Goal: Task Accomplishment & Management: Manage account settings

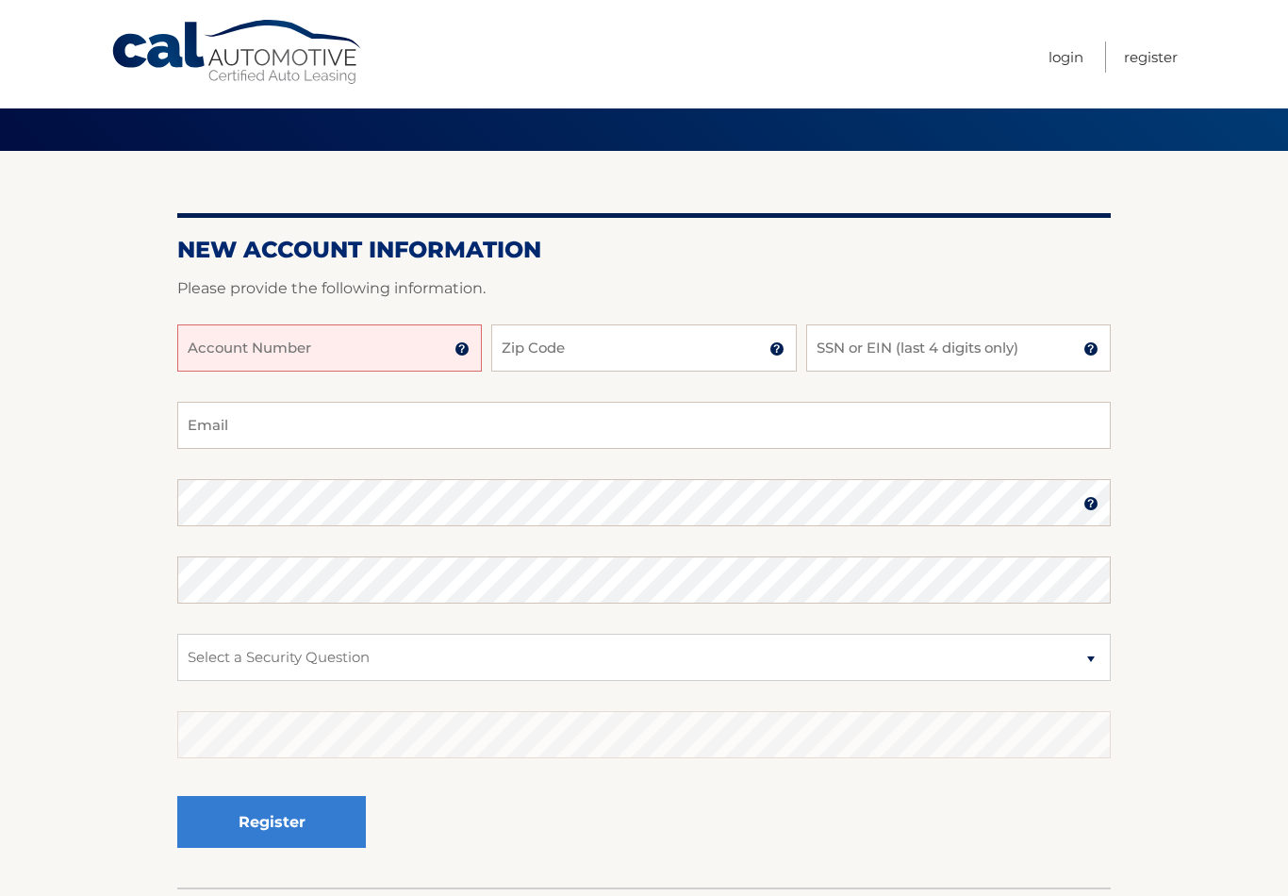
scroll to position [86, 0]
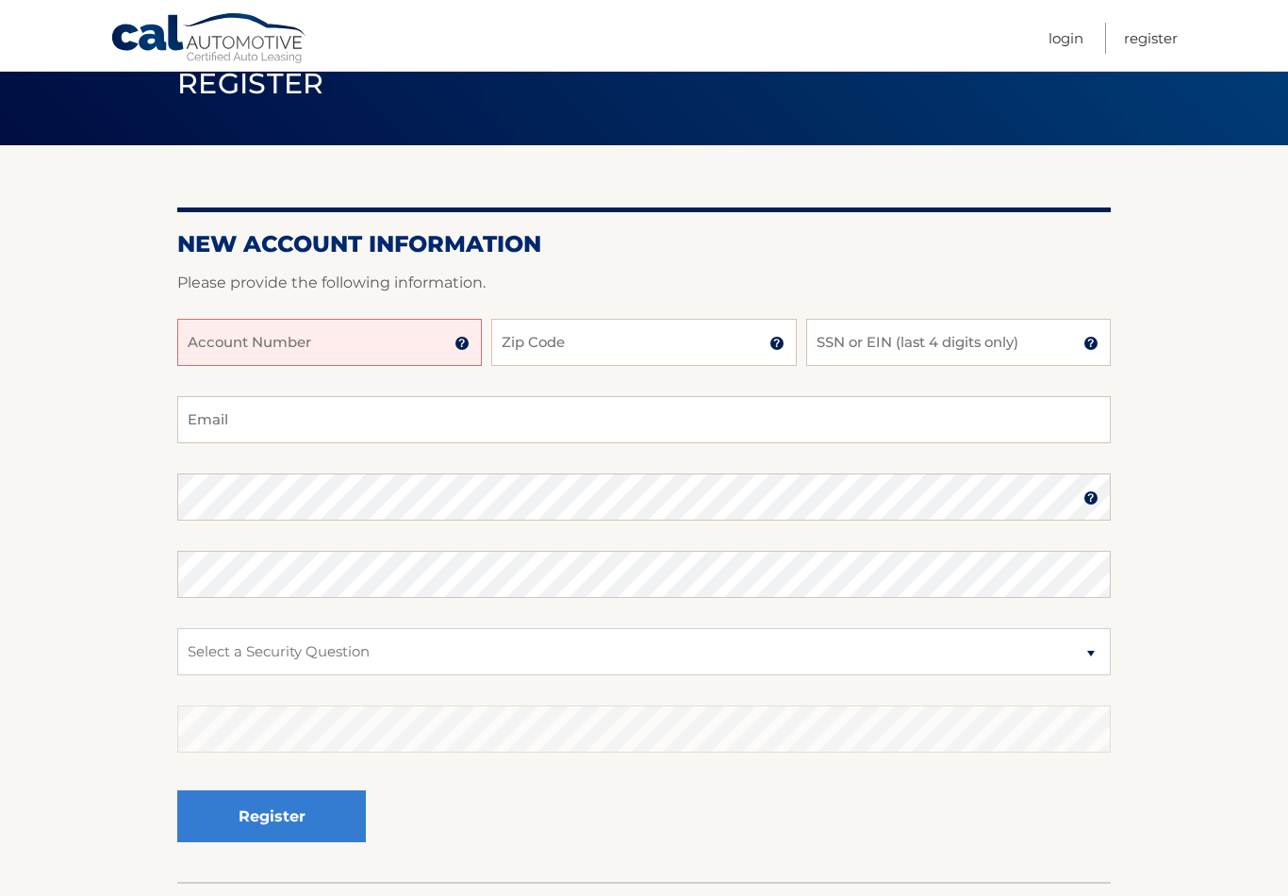
click at [225, 343] on input "Account Number" at bounding box center [329, 342] width 304 height 47
type input "44455987585"
click at [705, 344] on input "Zip Code" at bounding box center [643, 342] width 304 height 47
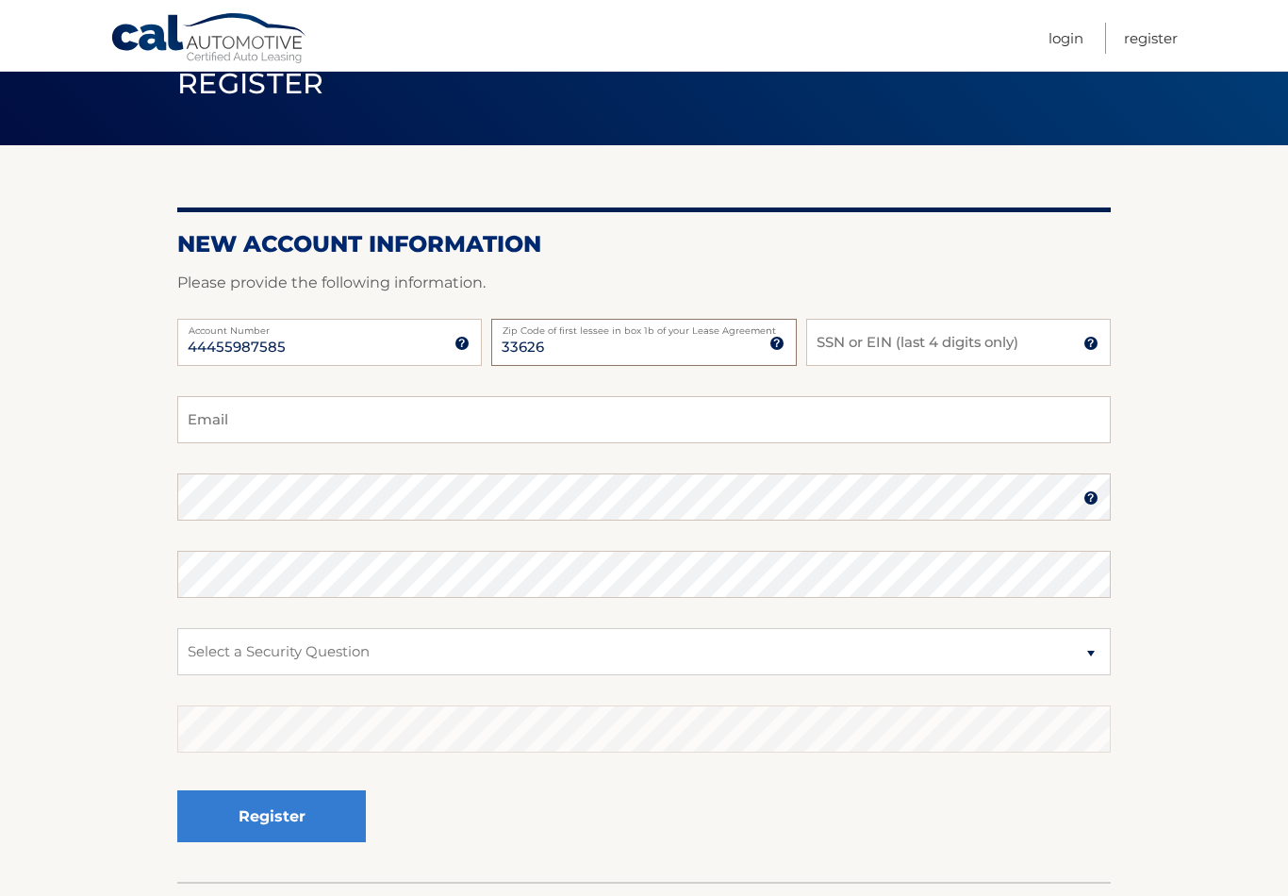
type input "33626"
click at [824, 334] on input "SSN or EIN (last 4 digits only)" at bounding box center [958, 342] width 304 height 47
type input "3216"
click at [871, 421] on input "Email" at bounding box center [643, 419] width 933 height 47
type input "Duncancooper2@me.com"
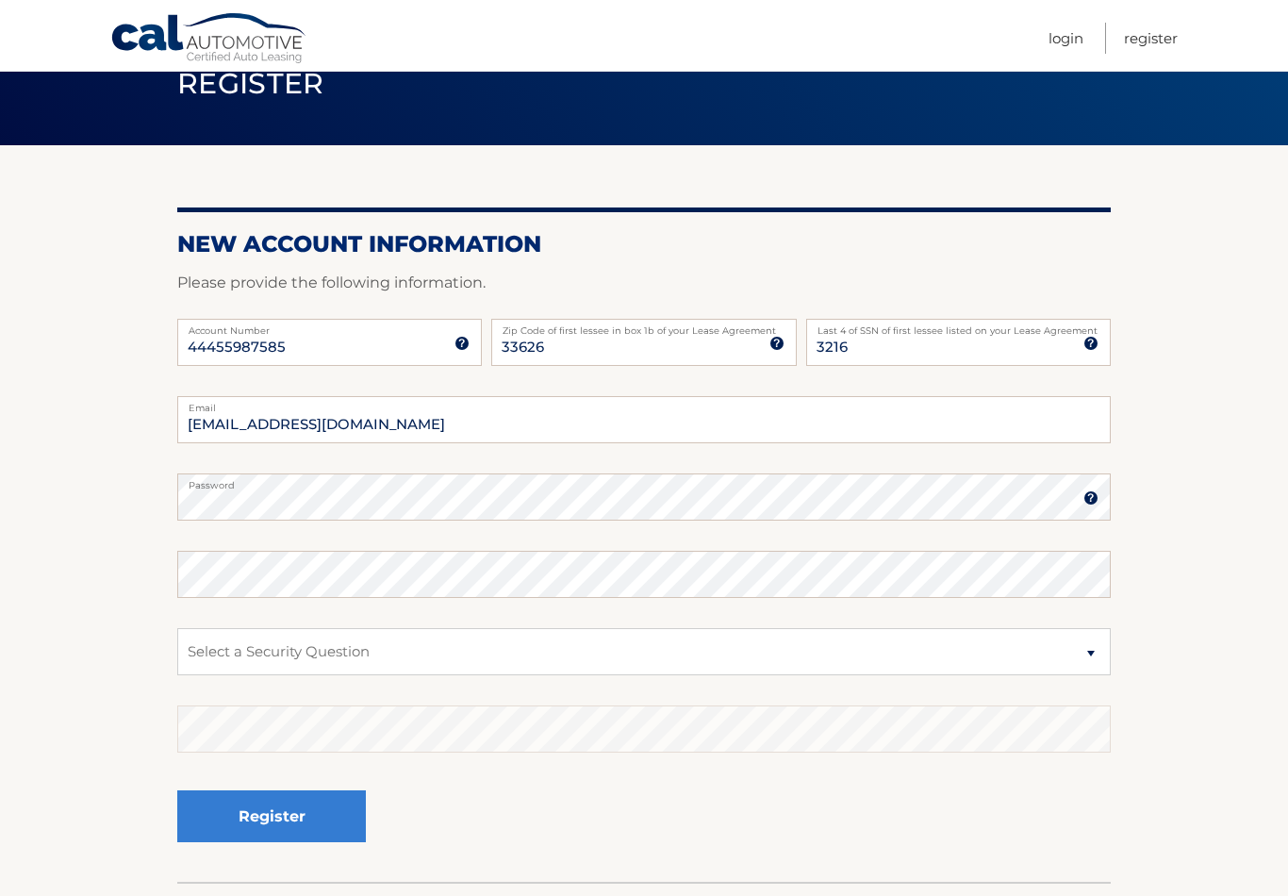
click at [1093, 498] on img at bounding box center [1090, 497] width 15 height 15
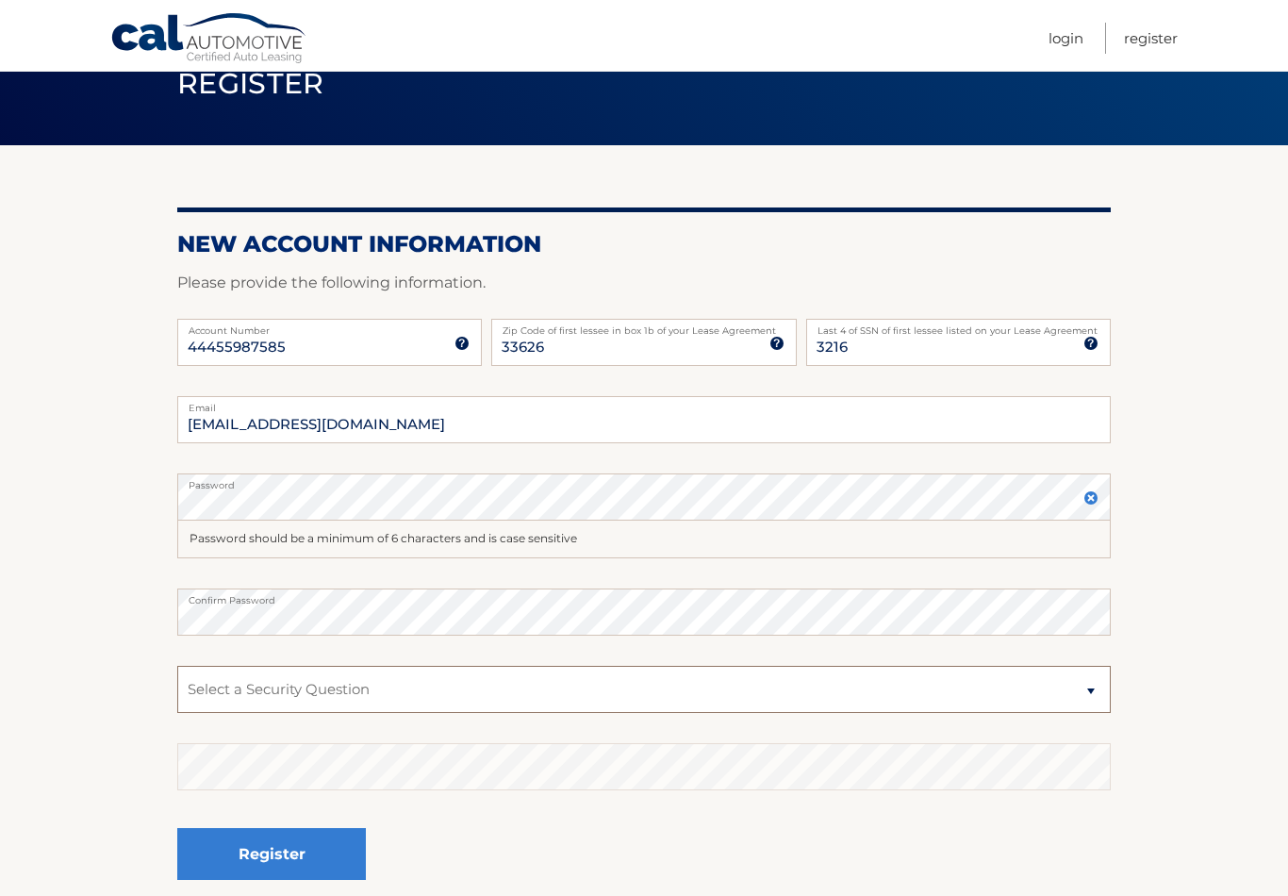
select select "4"
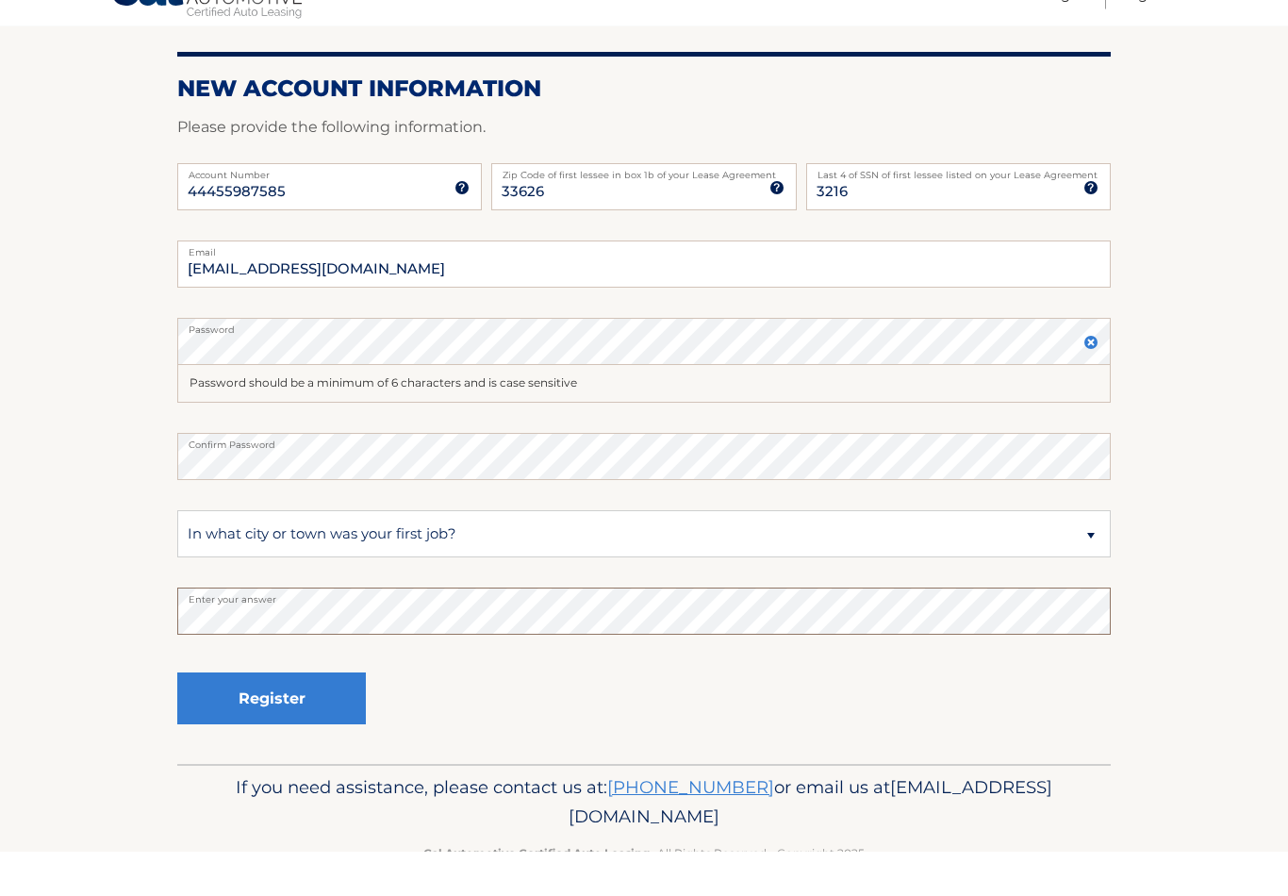
scroll to position [216, 0]
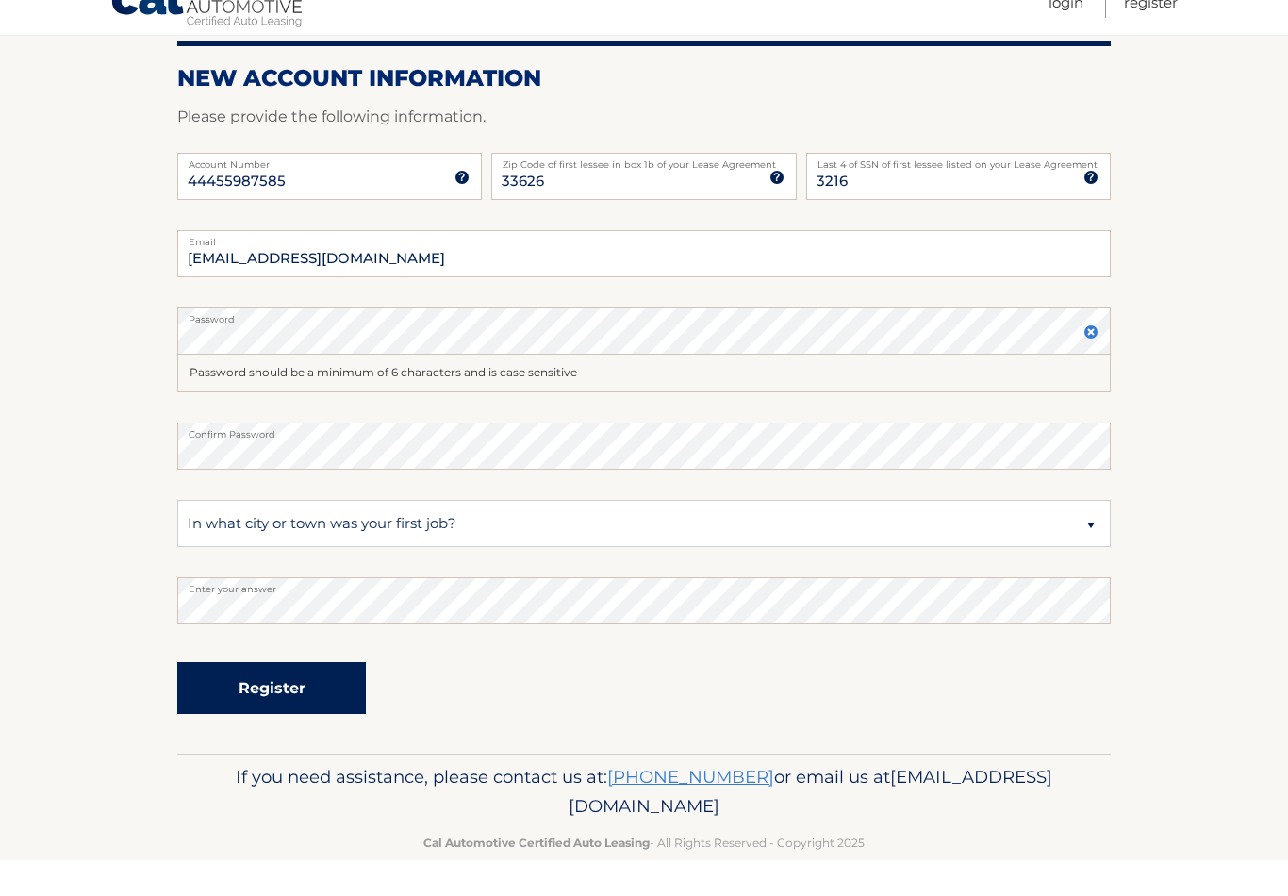
click at [292, 698] on button "Register" at bounding box center [271, 724] width 189 height 52
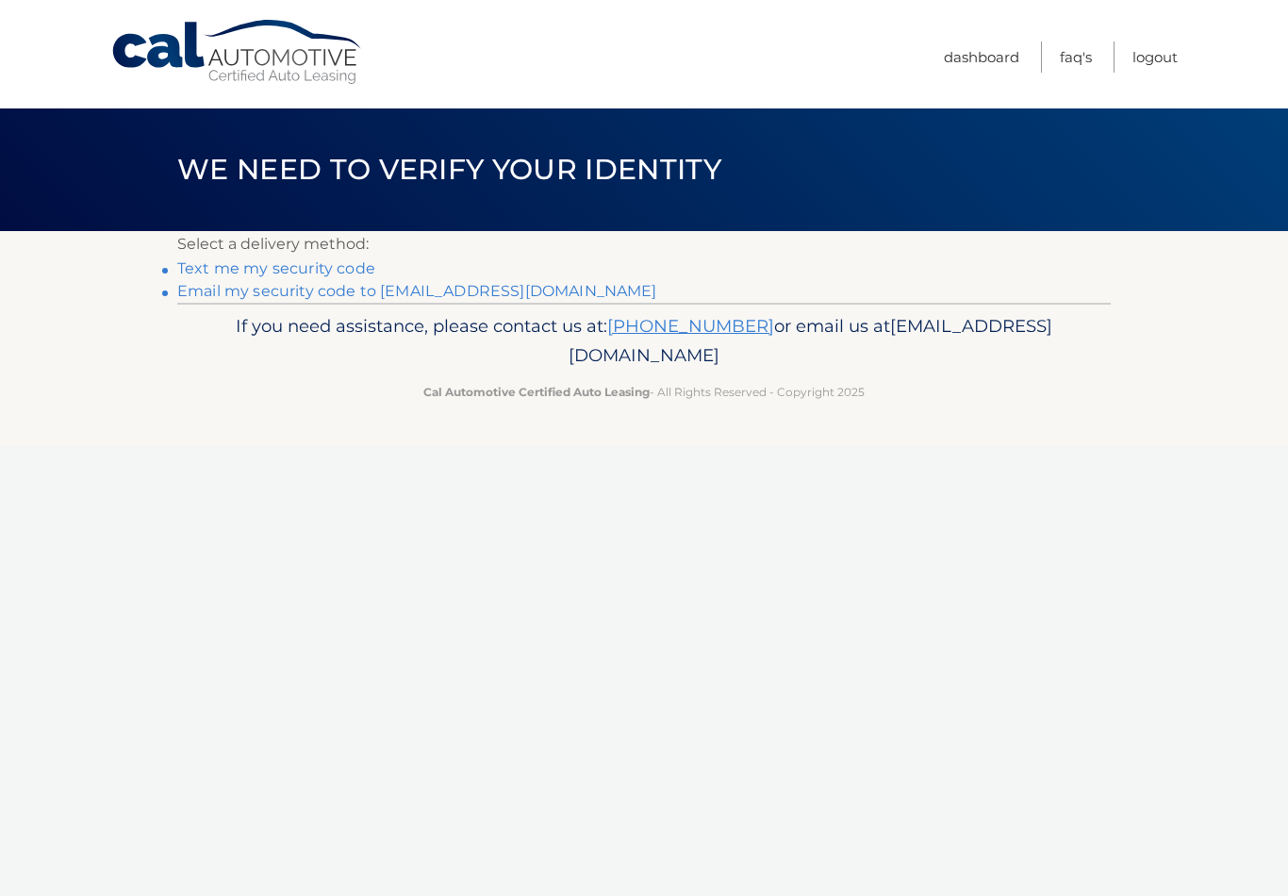
click at [241, 266] on link "Text me my security code" at bounding box center [276, 268] width 198 height 18
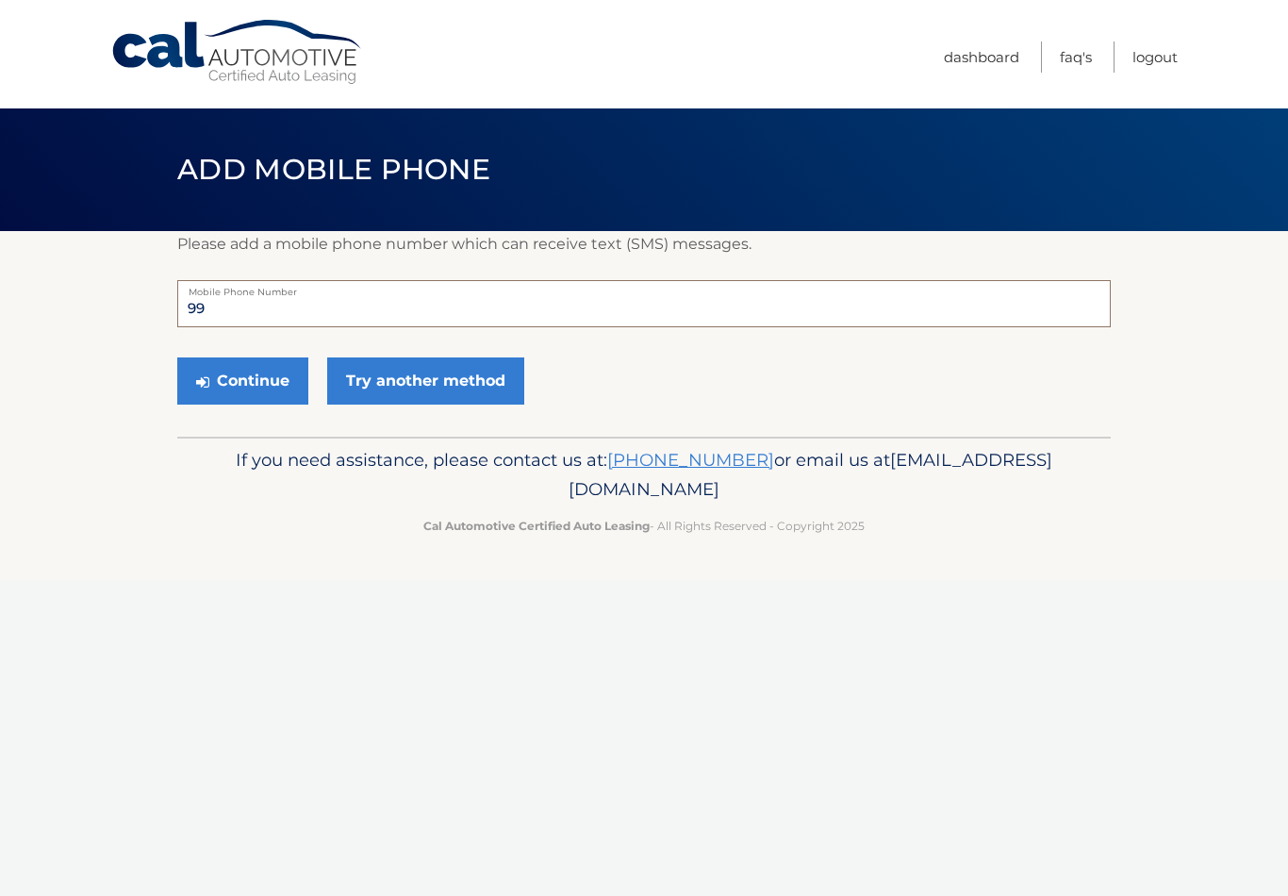
type input "9"
type input "9175496961"
click at [273, 384] on button "Continue" at bounding box center [242, 380] width 131 height 47
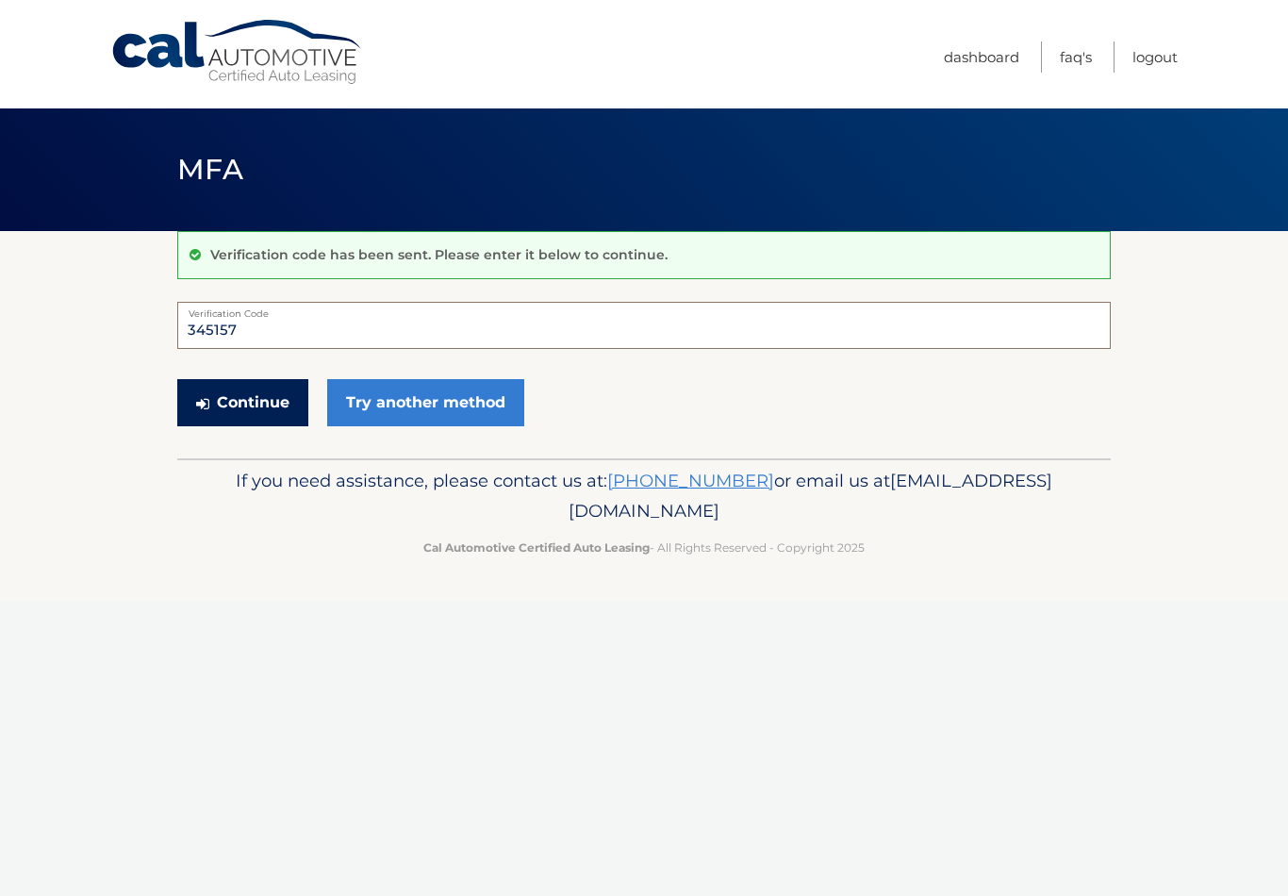
type input "345157"
click at [264, 403] on button "Continue" at bounding box center [242, 402] width 131 height 47
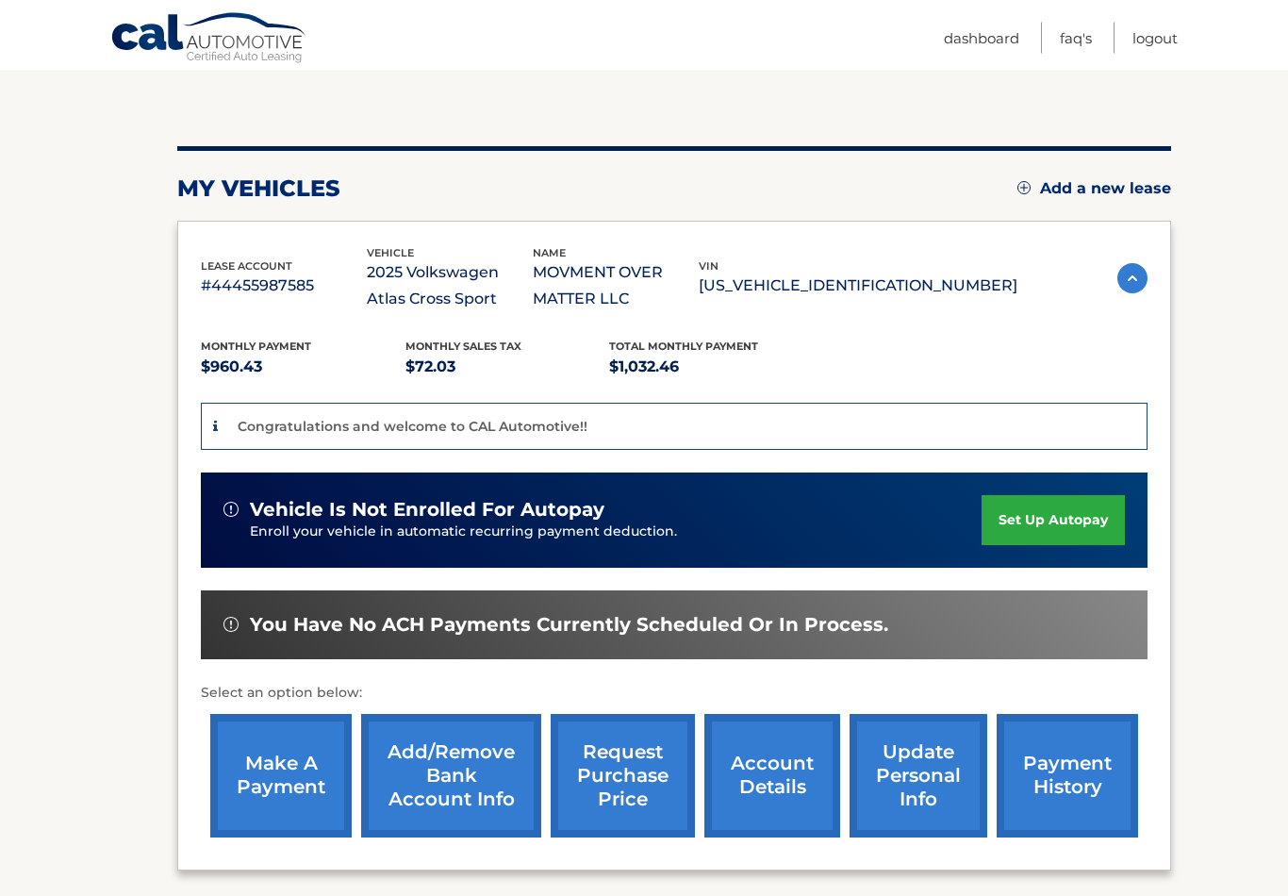
scroll to position [170, 0]
click at [1066, 520] on link "set up autopay" at bounding box center [1052, 520] width 143 height 50
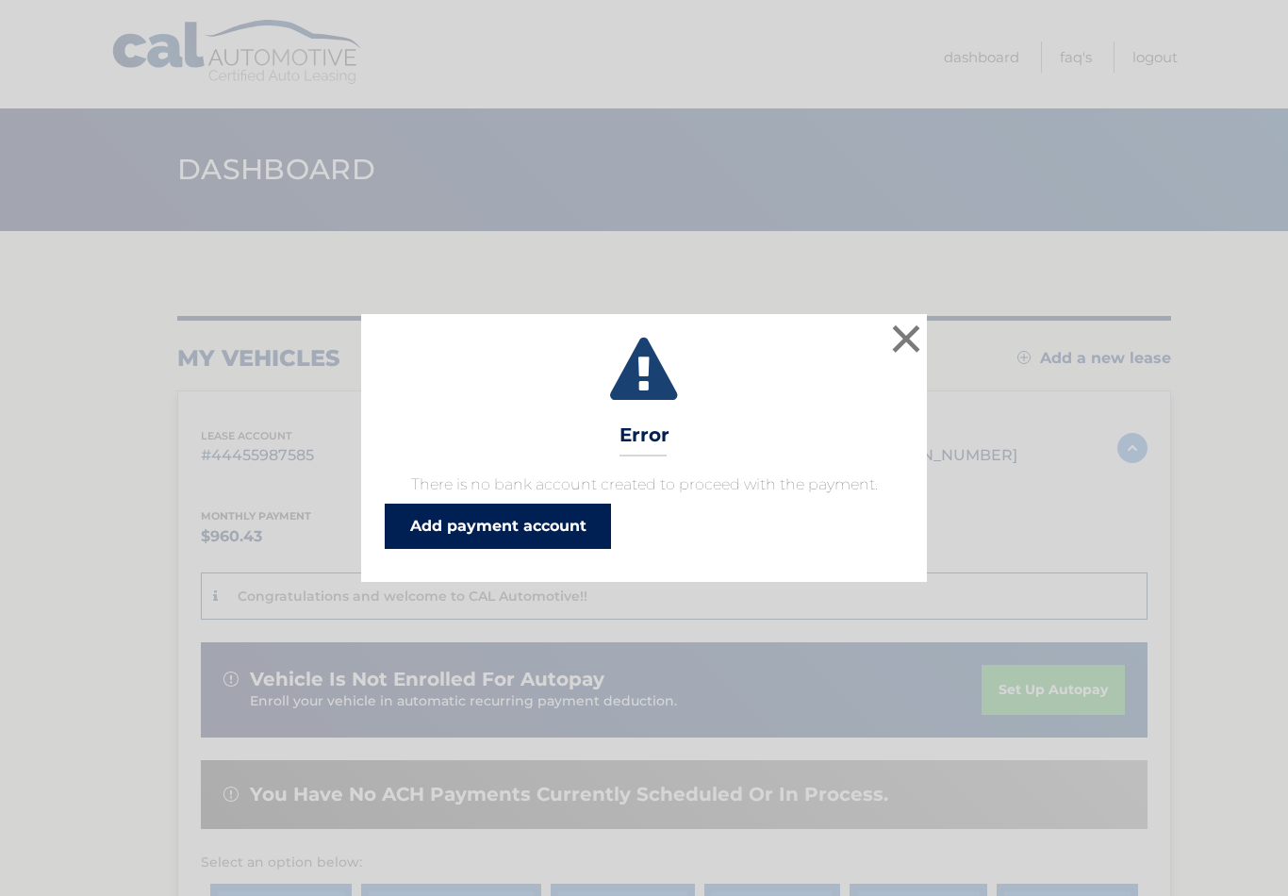
click at [531, 533] on link "Add payment account" at bounding box center [498, 525] width 226 height 45
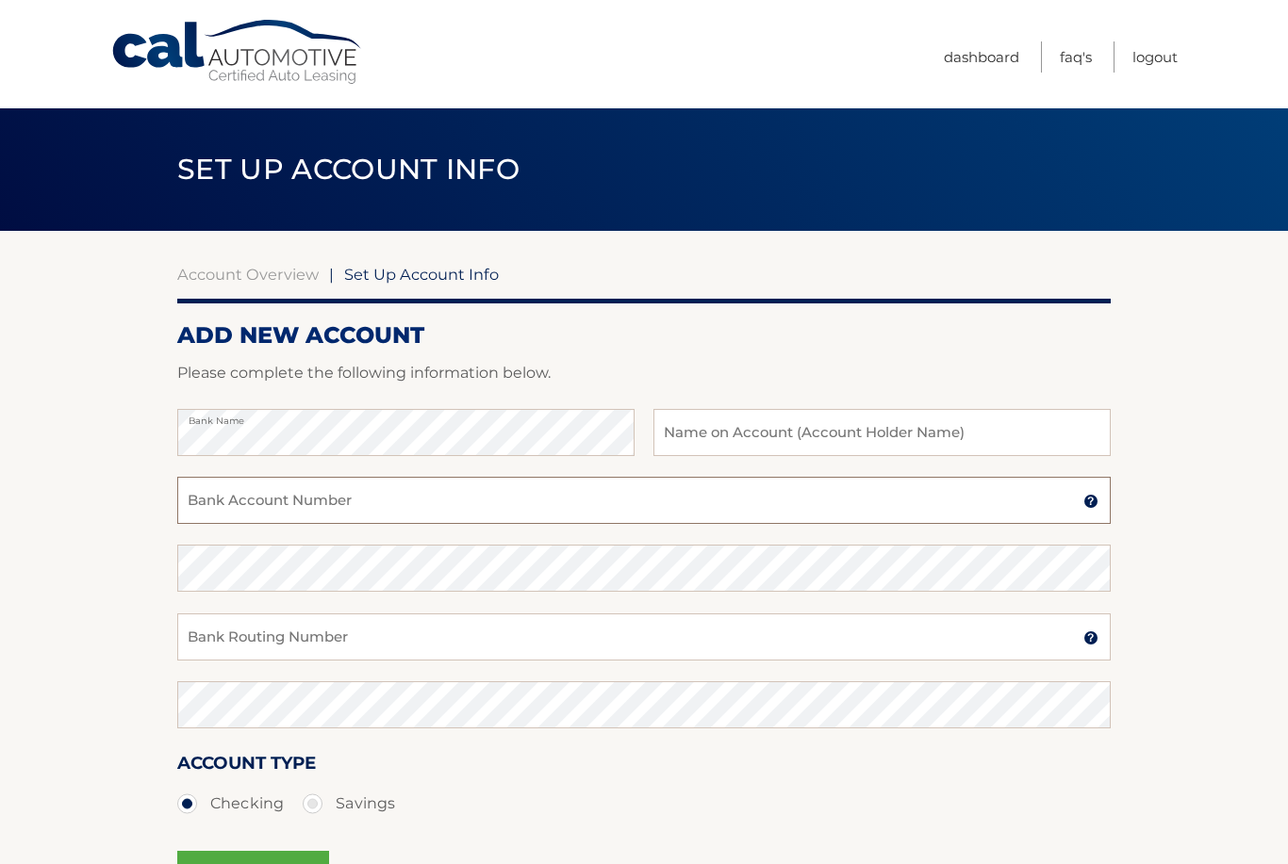
click at [656, 506] on input "Bank Account Number" at bounding box center [643, 500] width 933 height 47
type input "3089387751104"
click at [773, 648] on input "Bank Routing Number" at bounding box center [643, 637] width 933 height 47
type input "267084131"
click at [795, 427] on input "text" at bounding box center [881, 432] width 457 height 47
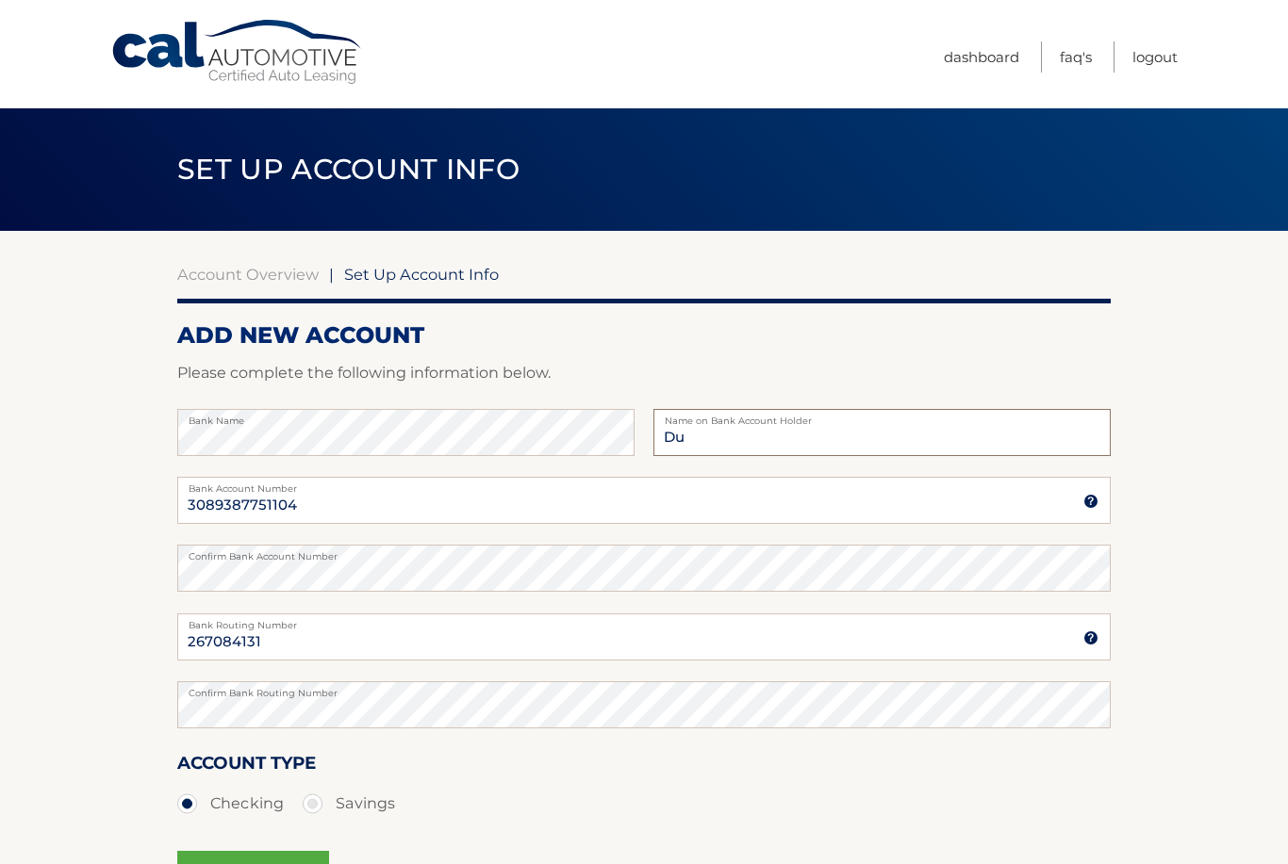
type input "D"
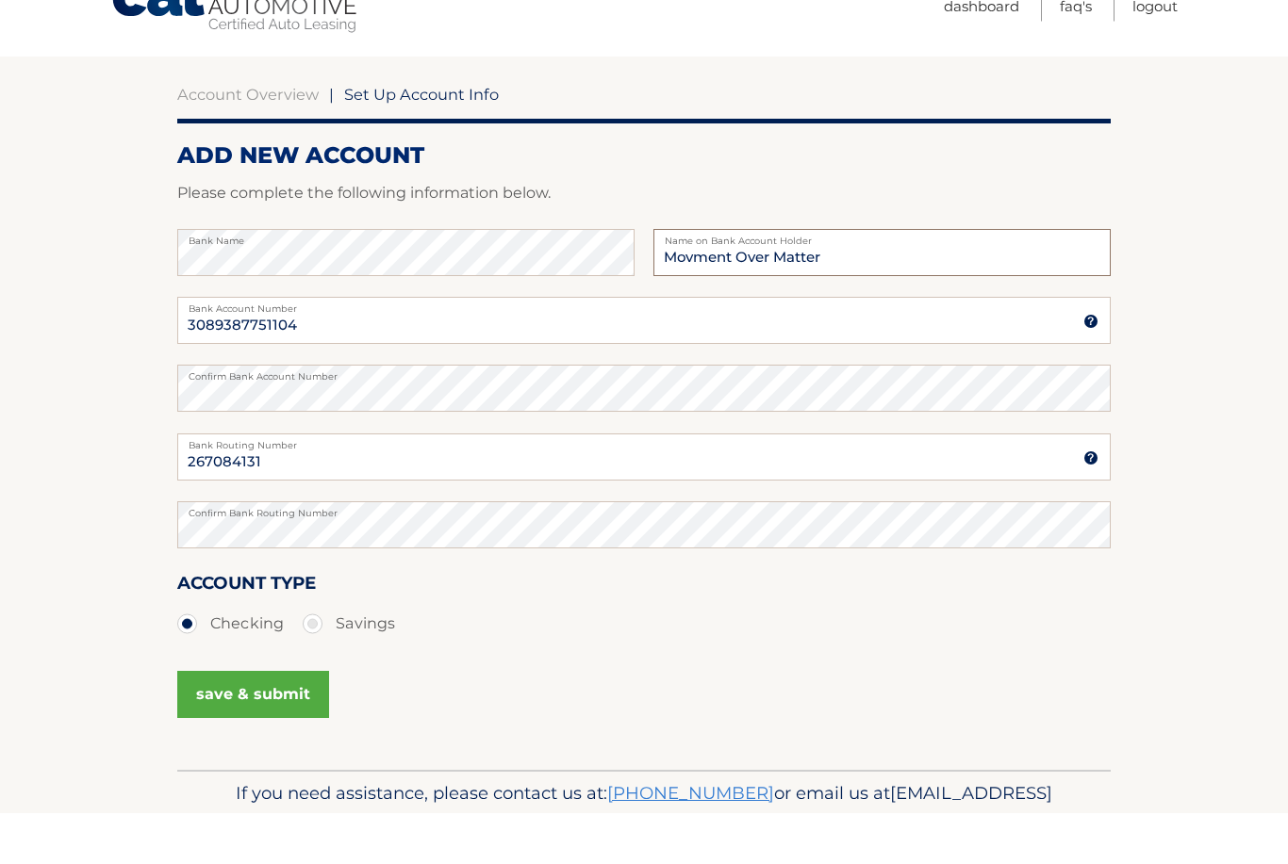
scroll to position [177, 0]
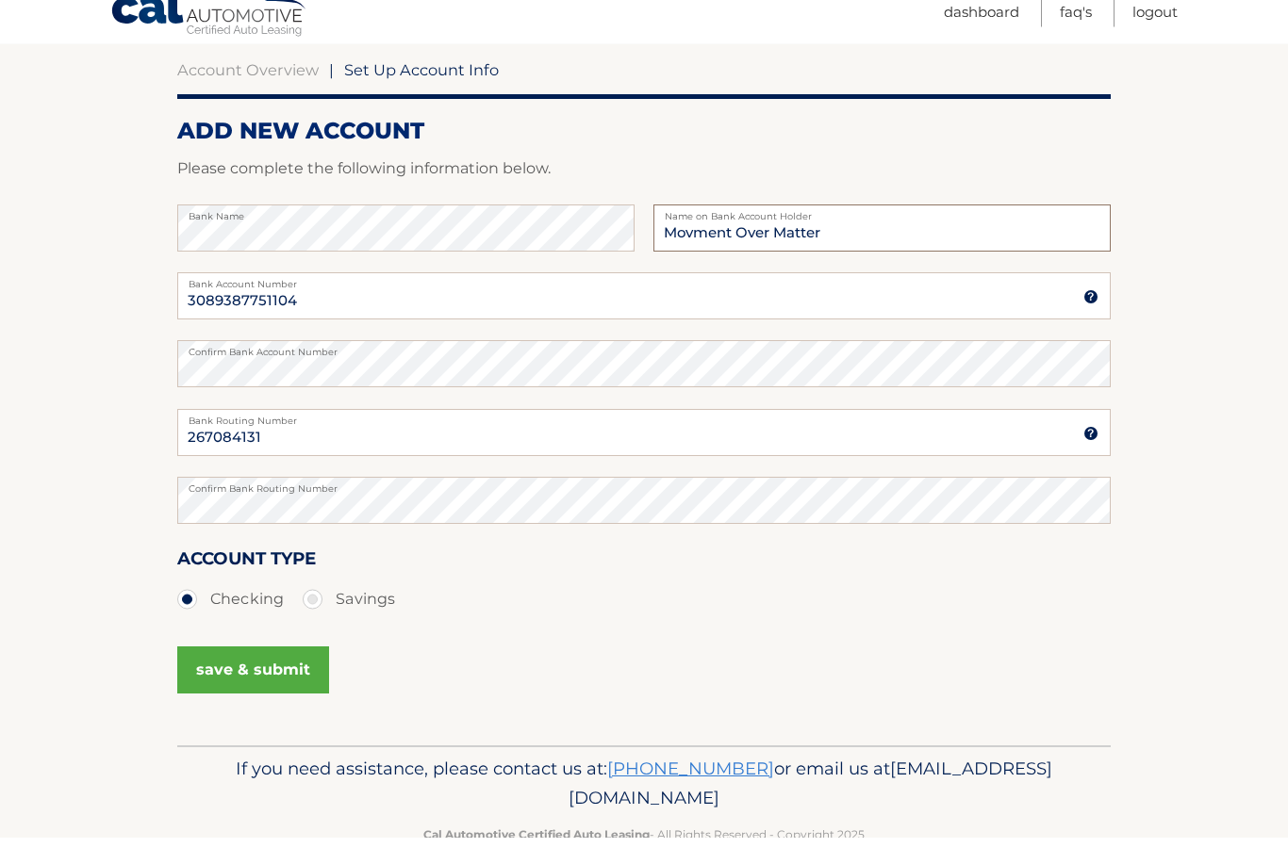
type input "Movment Over Matter"
click at [255, 684] on button "save & submit" at bounding box center [253, 697] width 152 height 47
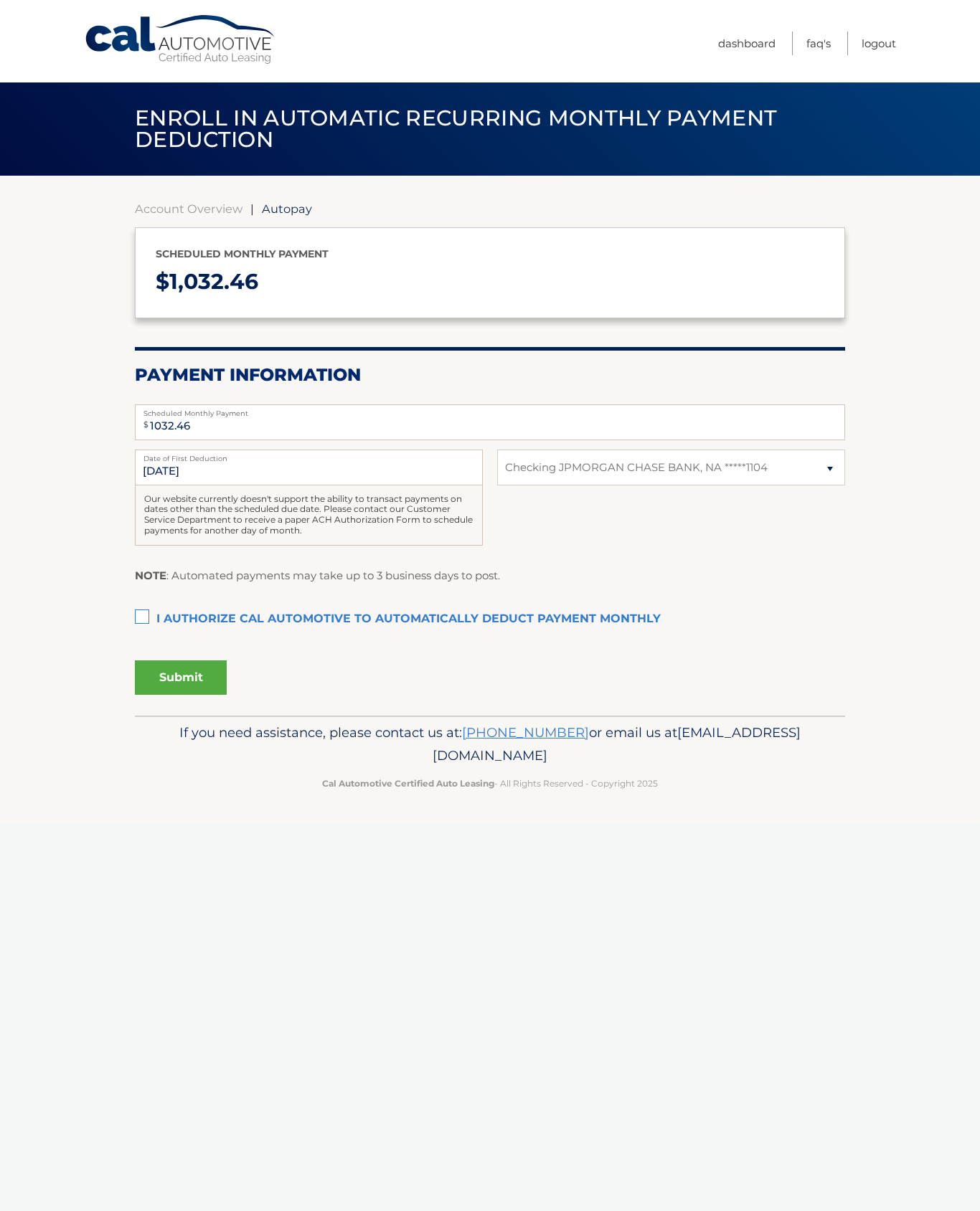
select select "OGI3MDBhYTktOWViMi00MzM4LWI4N2MtN2RlM2EwNTZkZjJi"
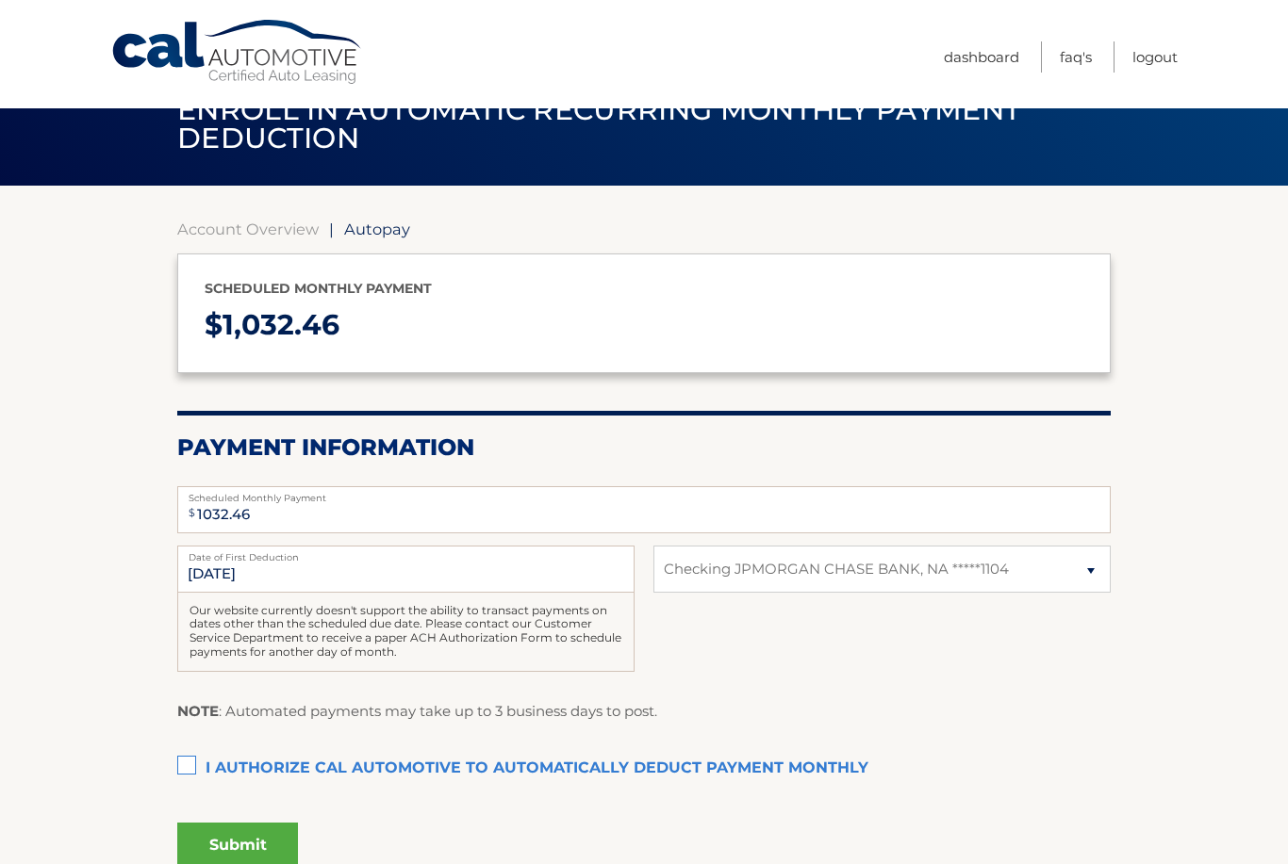
scroll to position [50, 0]
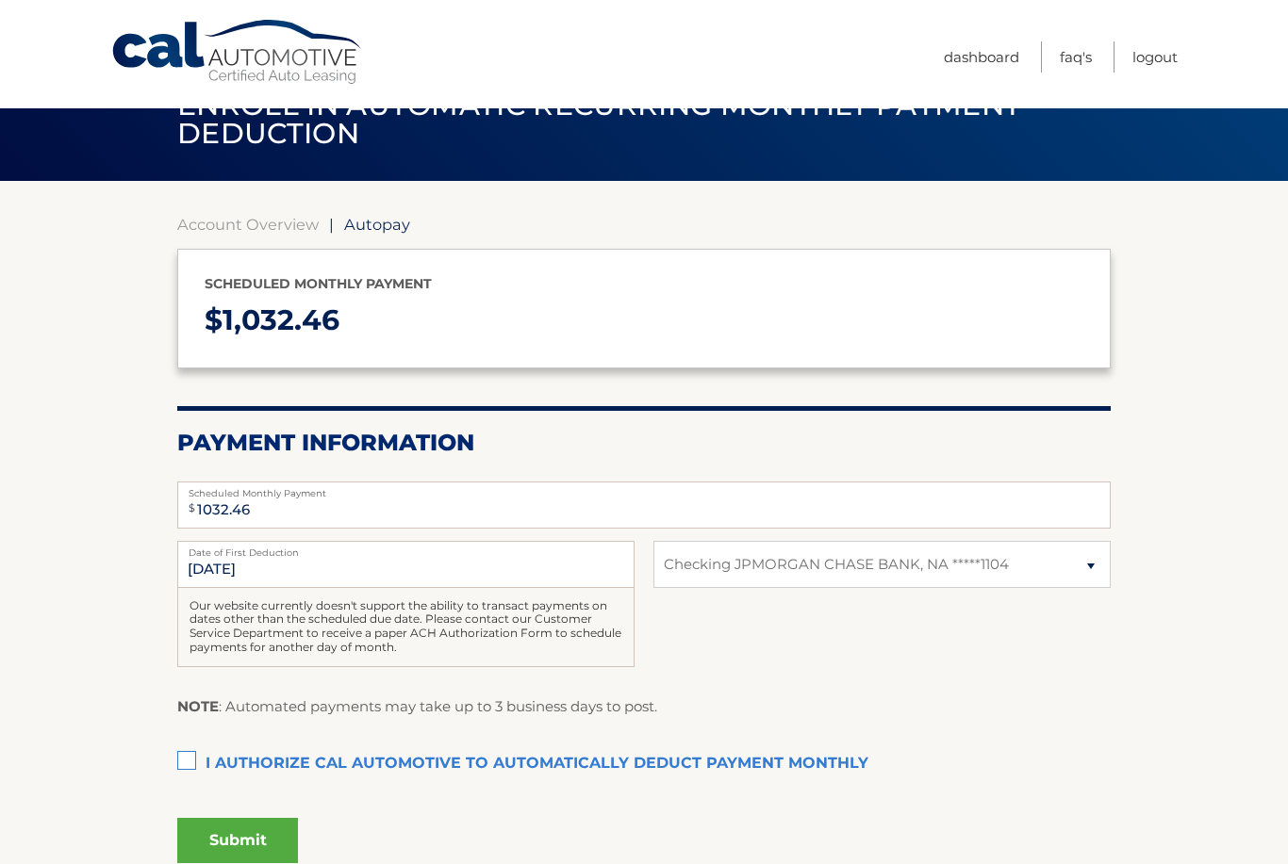
click at [188, 760] on label "I authorize cal automotive to automatically deduct payment monthly This checkbo…" at bounding box center [643, 765] width 933 height 38
click at [0, 0] on input "I authorize cal automotive to automatically deduct payment monthly This checkbo…" at bounding box center [0, 0] width 0 height 0
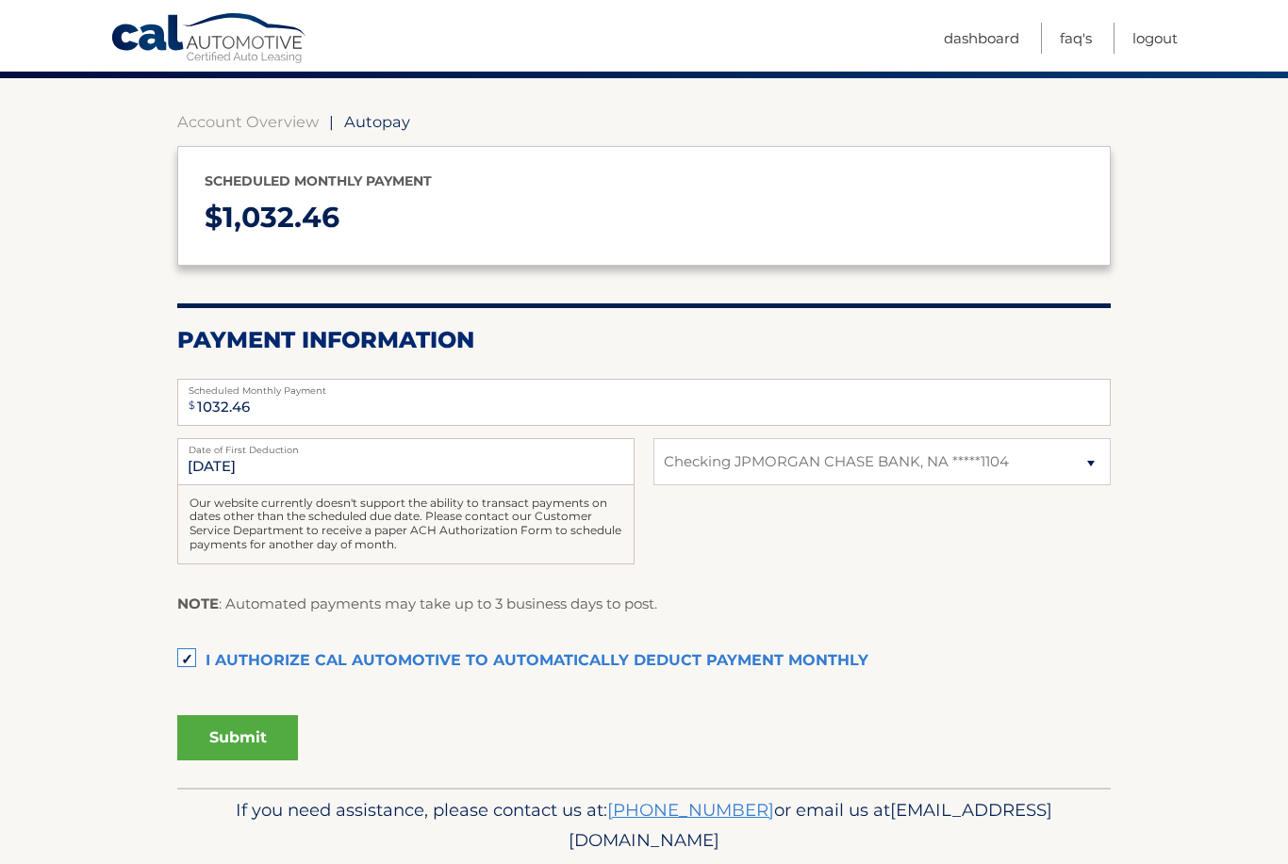
click at [265, 740] on button "Submit" at bounding box center [237, 738] width 121 height 45
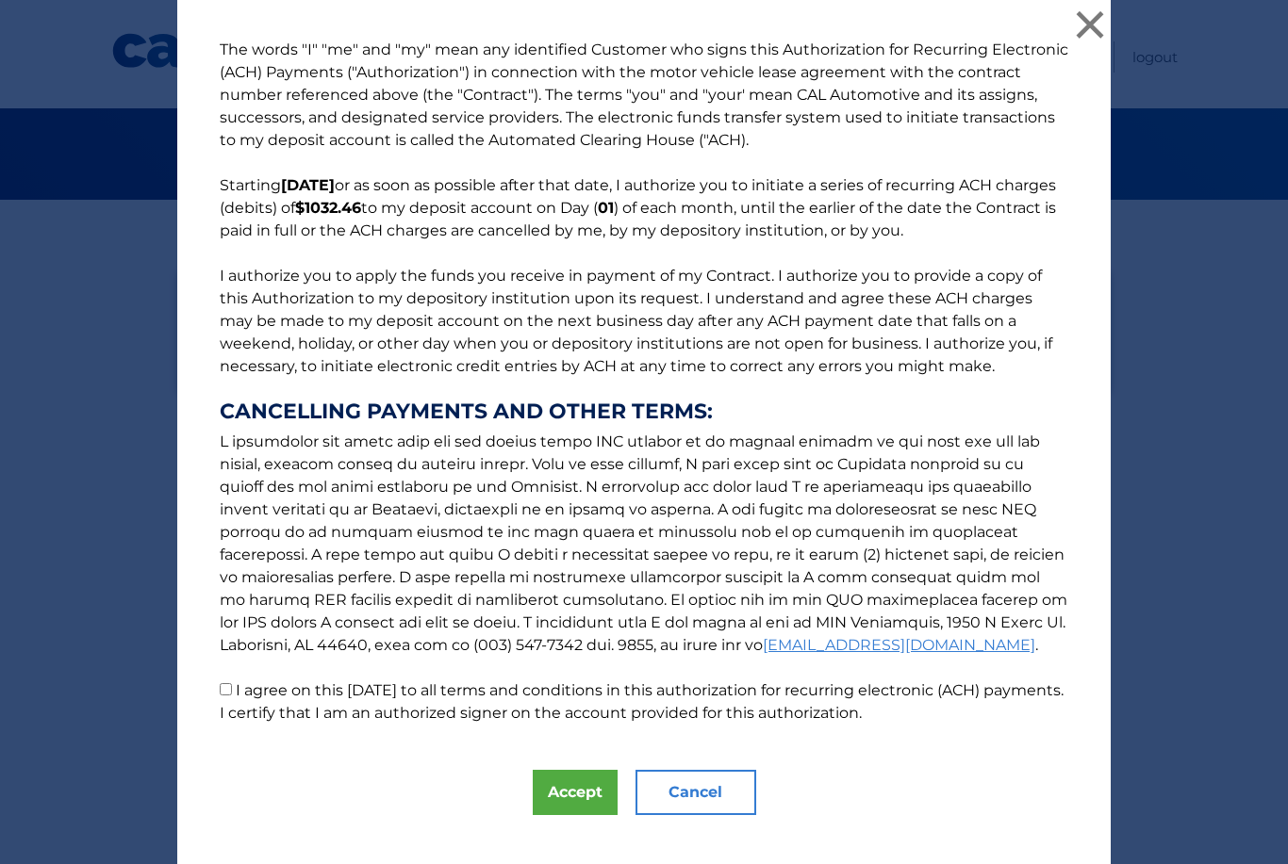
scroll to position [0, 0]
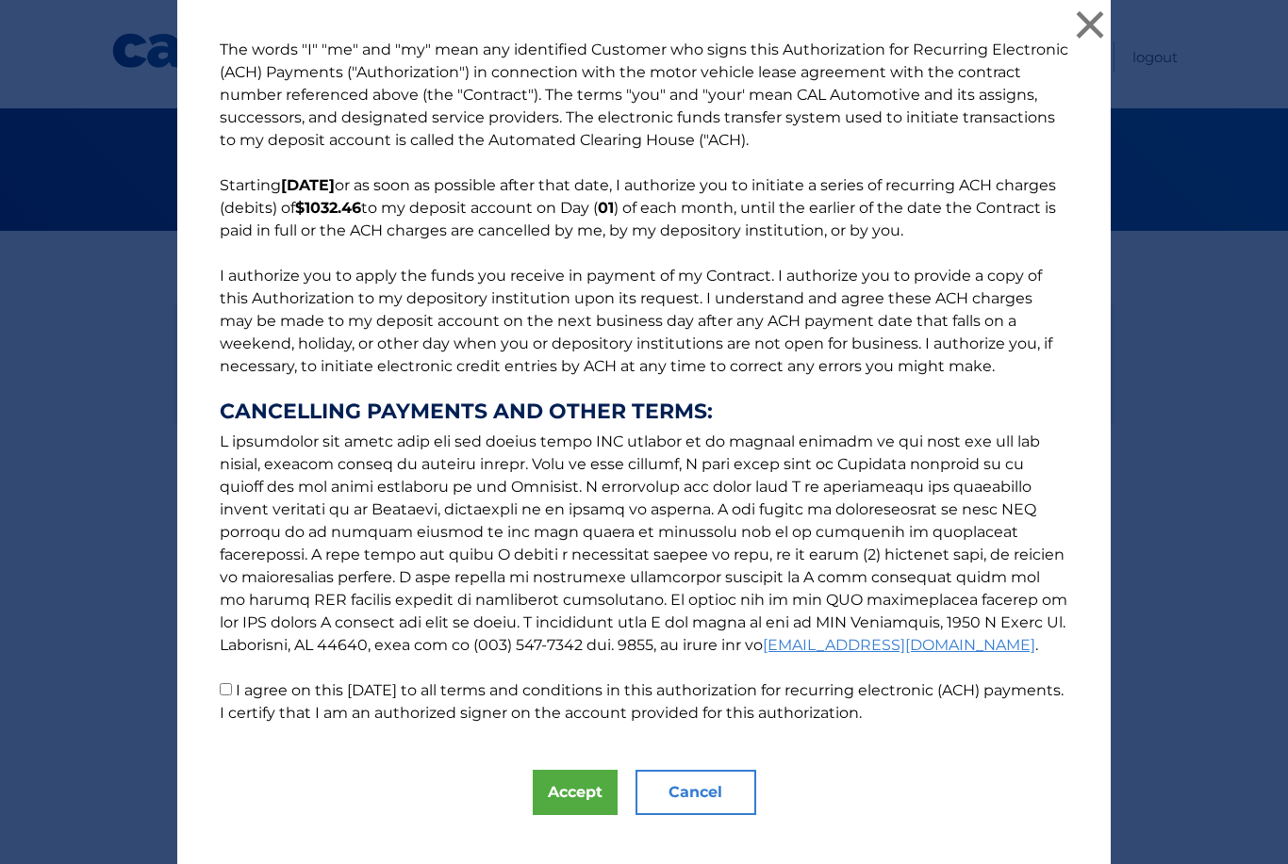
click at [225, 694] on input "I agree on this 08/26/2025 to all terms and conditions in this authorization fo…" at bounding box center [226, 689] width 12 height 12
checkbox input "true"
click at [573, 800] on button "Accept" at bounding box center [575, 792] width 85 height 45
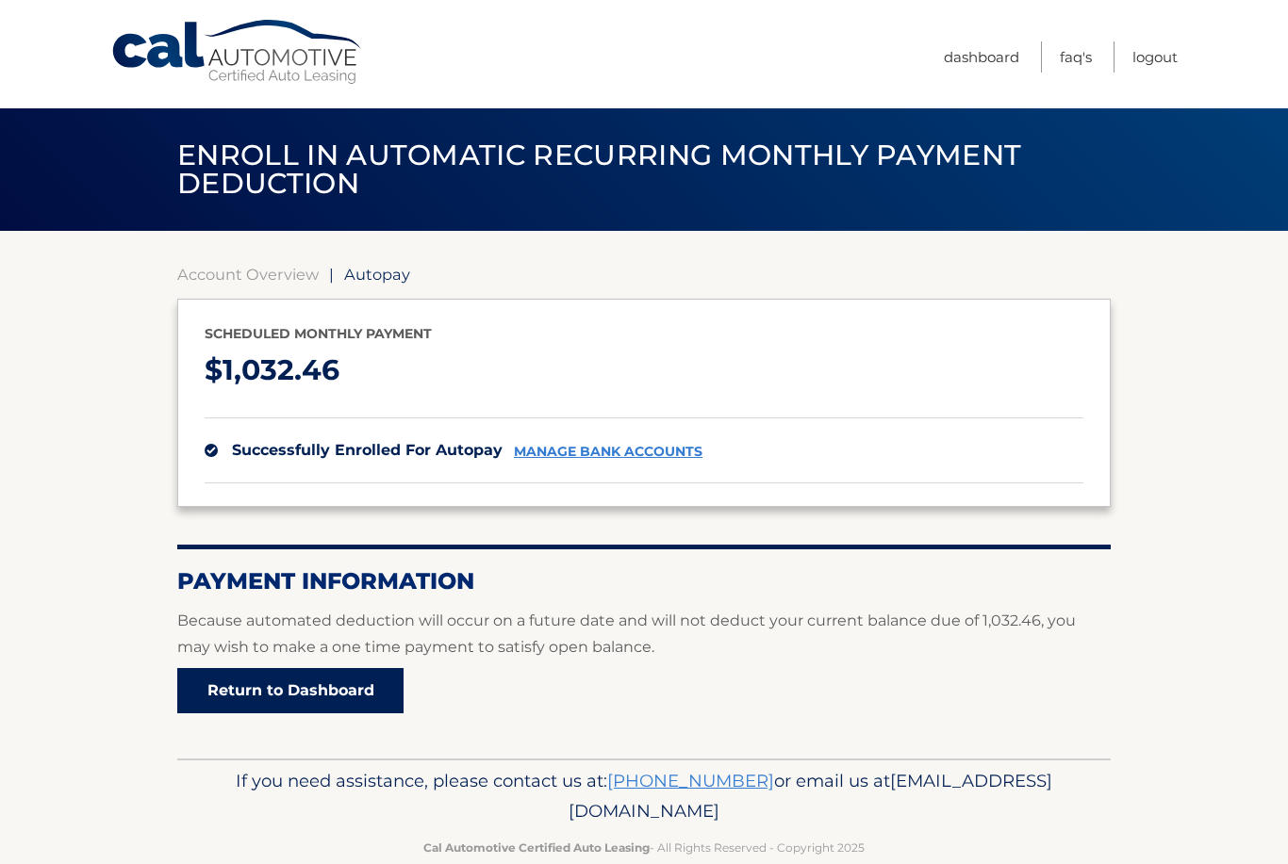
click at [327, 686] on link "Return to Dashboard" at bounding box center [290, 690] width 226 height 45
